Goal: Task Accomplishment & Management: Manage account settings

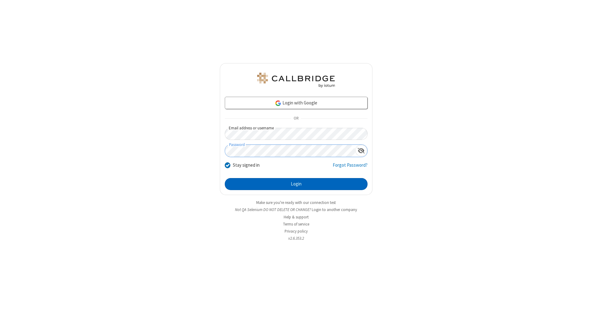
click at [296, 184] on button "Login" at bounding box center [296, 184] width 143 height 12
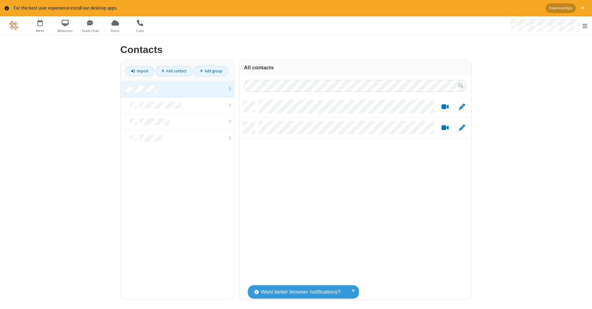
scroll to position [199, 227]
click at [177, 89] on link at bounding box center [176, 89] width 113 height 16
click at [174, 71] on link "Add contact" at bounding box center [173, 71] width 37 height 10
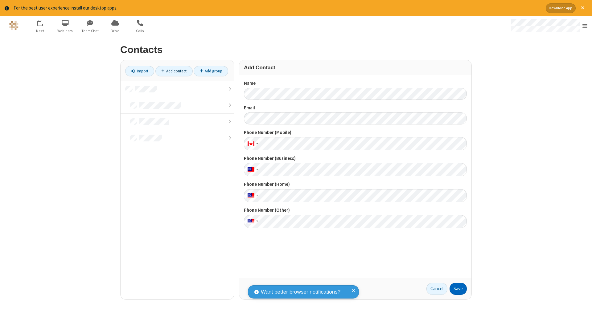
click at [458, 289] on button "Save" at bounding box center [457, 289] width 17 height 12
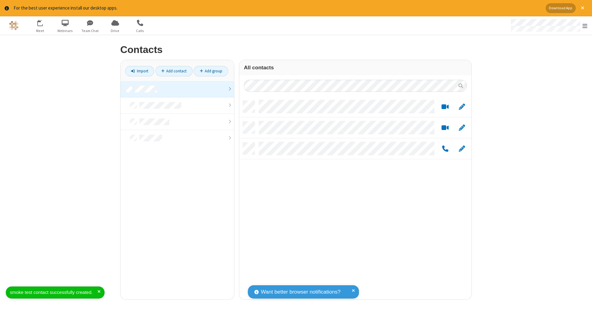
scroll to position [199, 227]
